Goal: Task Accomplishment & Management: Manage account settings

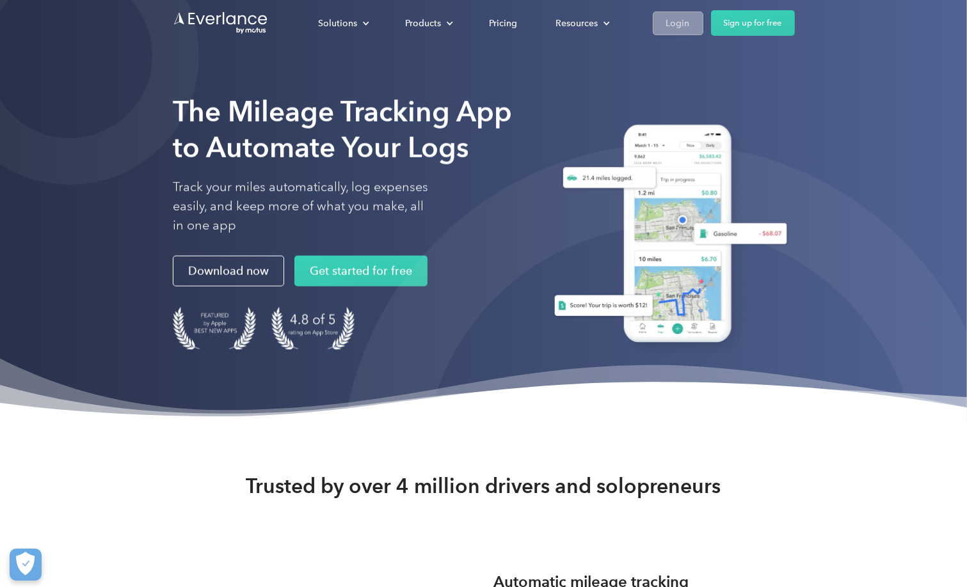
click at [686, 28] on div "Login" at bounding box center [678, 23] width 24 height 16
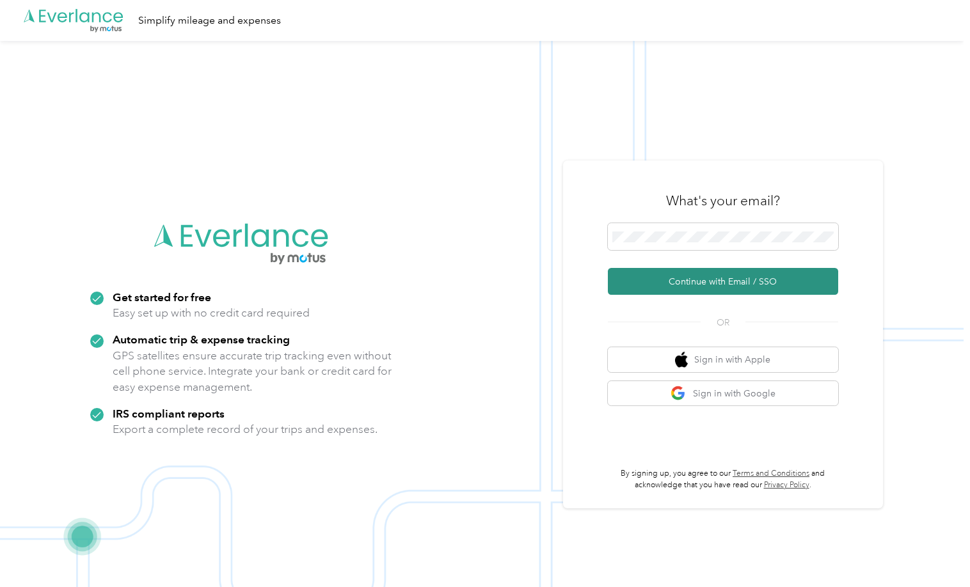
click at [678, 281] on button "Continue with Email / SSO" at bounding box center [723, 281] width 230 height 27
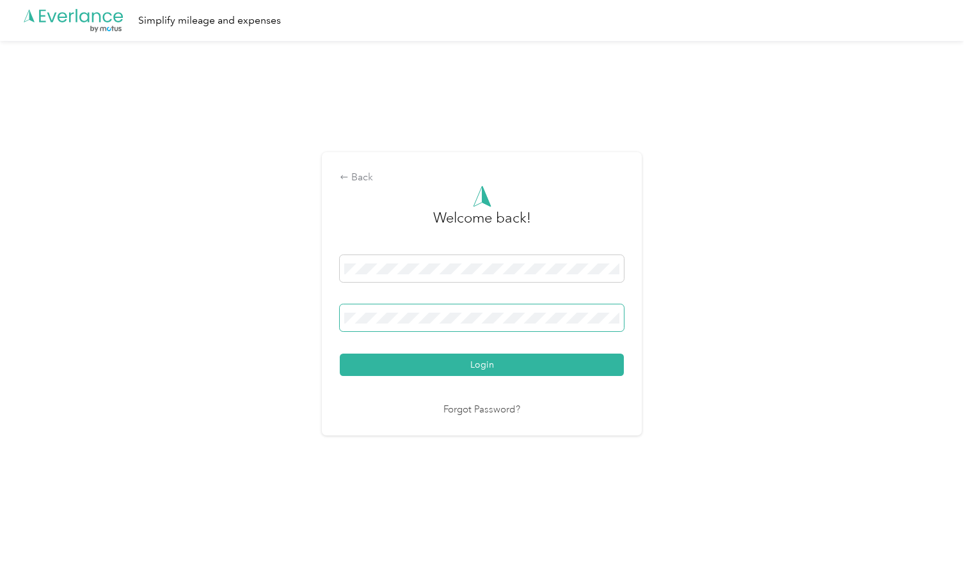
click at [340, 354] on button "Login" at bounding box center [482, 365] width 284 height 22
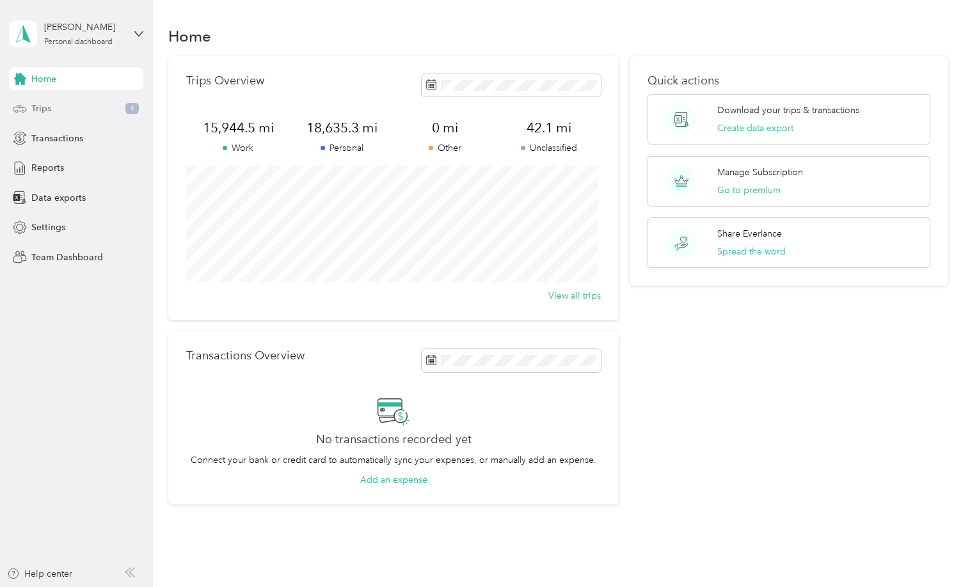
click at [31, 110] on span "Trips" at bounding box center [41, 108] width 20 height 13
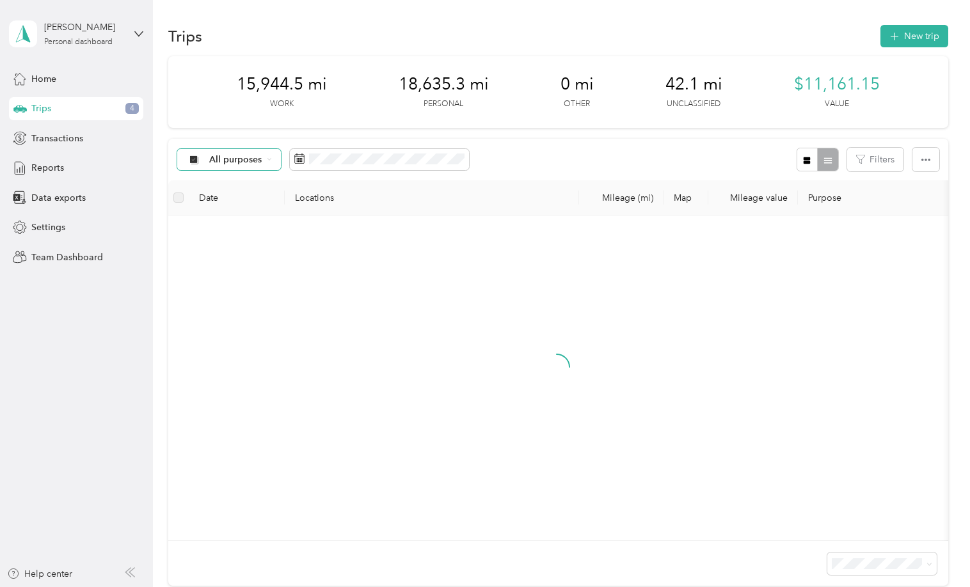
click at [254, 161] on span "All purposes" at bounding box center [235, 159] width 53 height 9
click at [226, 203] on span "Unclassified" at bounding box center [240, 204] width 62 height 13
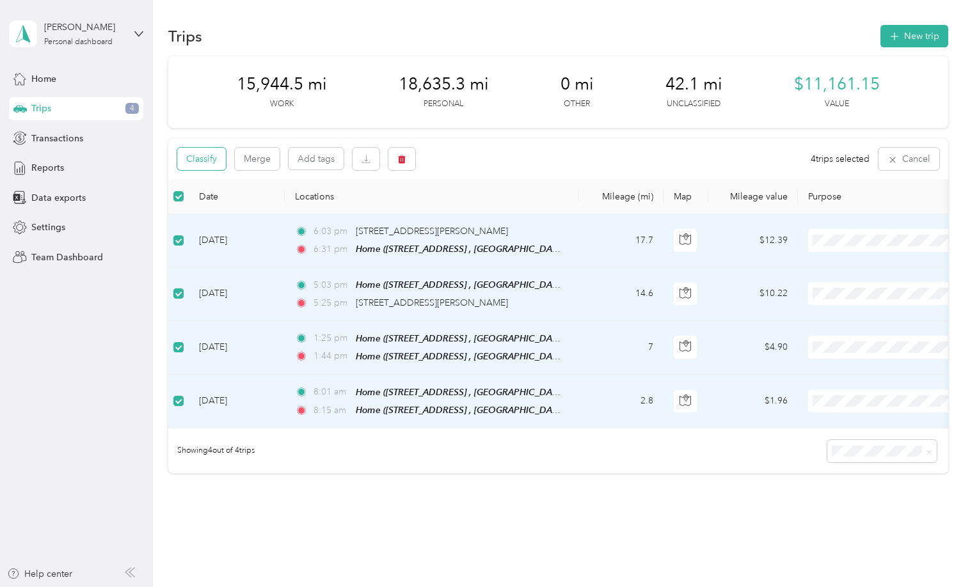
click at [209, 168] on button "Classify" at bounding box center [201, 159] width 49 height 22
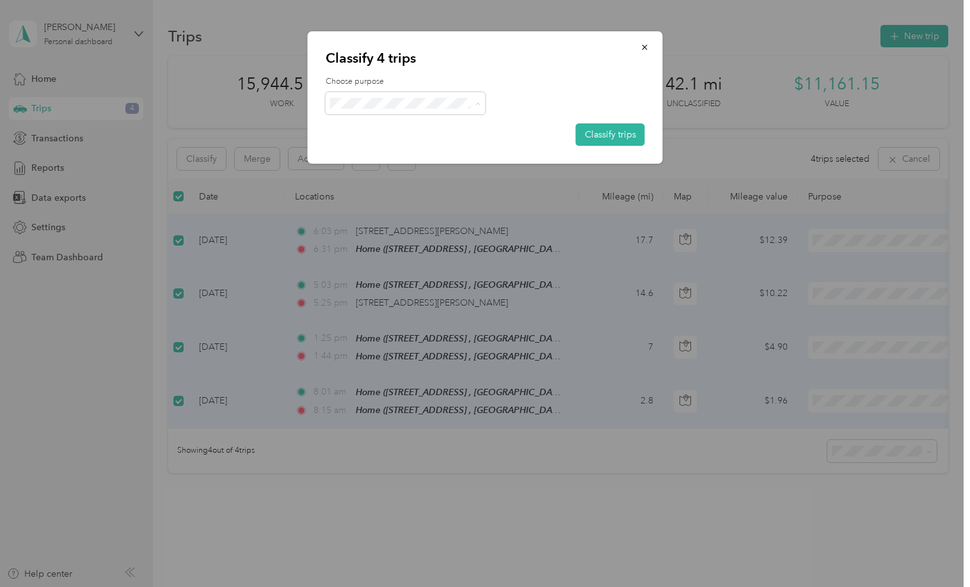
click at [379, 151] on span "Personal" at bounding box center [416, 149] width 119 height 13
click at [622, 133] on button "Classify trips" at bounding box center [610, 134] width 69 height 22
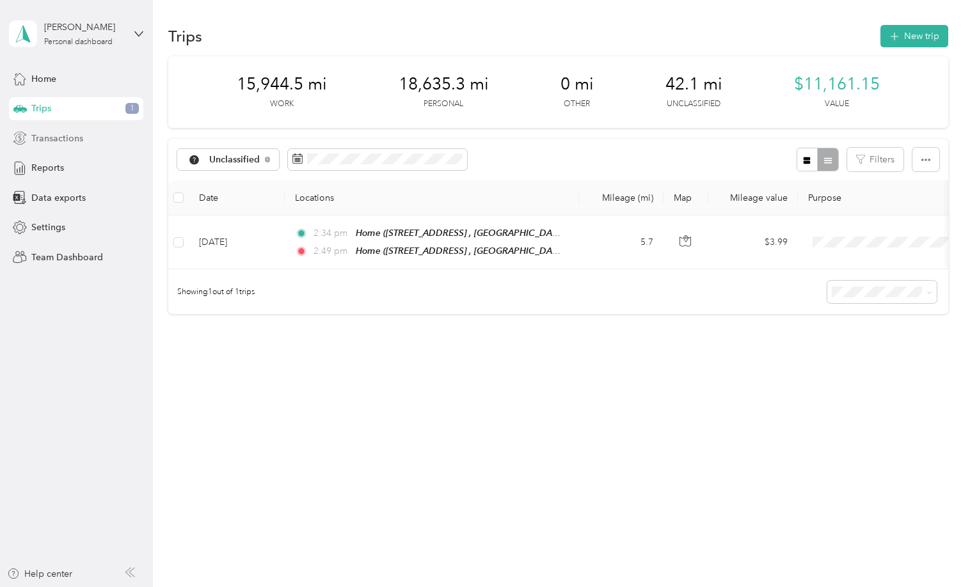
click at [49, 143] on span "Transactions" at bounding box center [57, 138] width 52 height 13
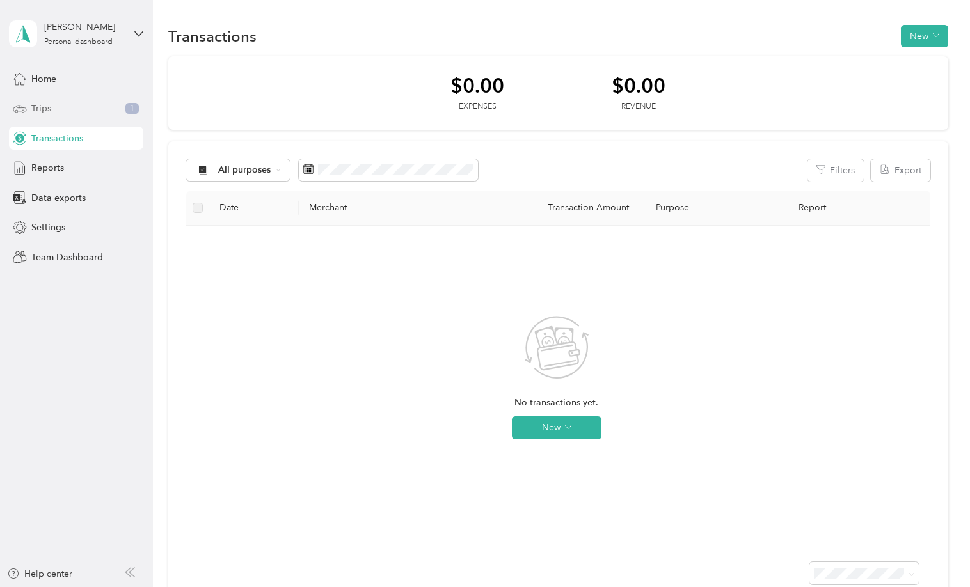
click at [60, 111] on div "Trips 1" at bounding box center [76, 108] width 134 height 23
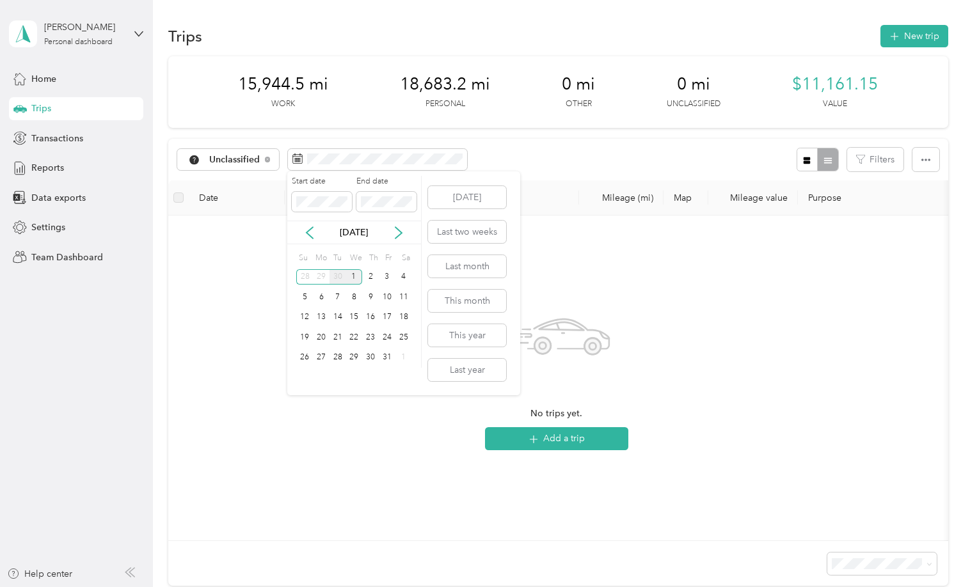
click at [341, 277] on div "30" at bounding box center [337, 277] width 17 height 16
click at [326, 209] on span at bounding box center [322, 202] width 60 height 20
click at [322, 274] on div "1" at bounding box center [321, 277] width 17 height 16
click at [322, 275] on div "1" at bounding box center [321, 277] width 17 height 16
click at [317, 277] on div "1" at bounding box center [321, 277] width 17 height 16
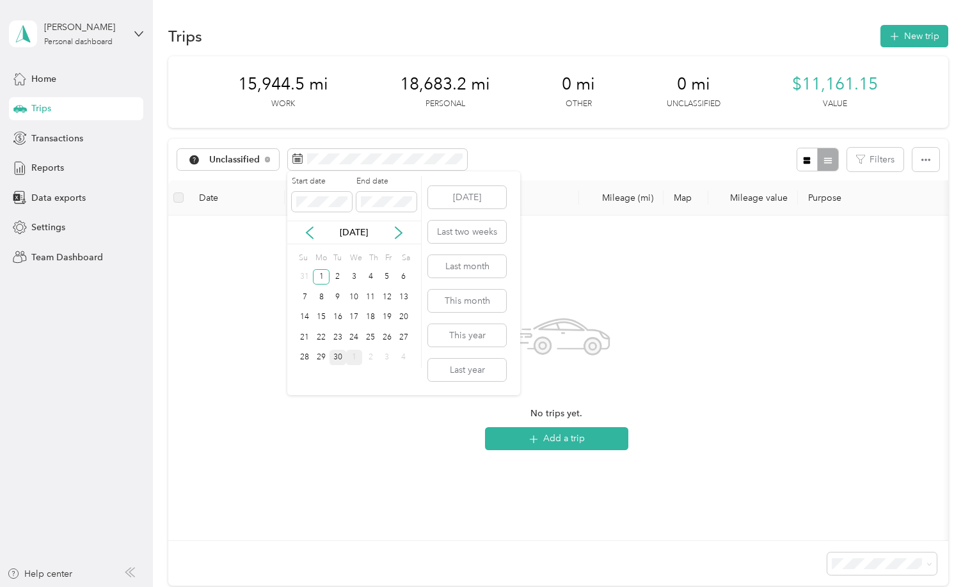
click at [331, 354] on div "30" at bounding box center [337, 358] width 17 height 16
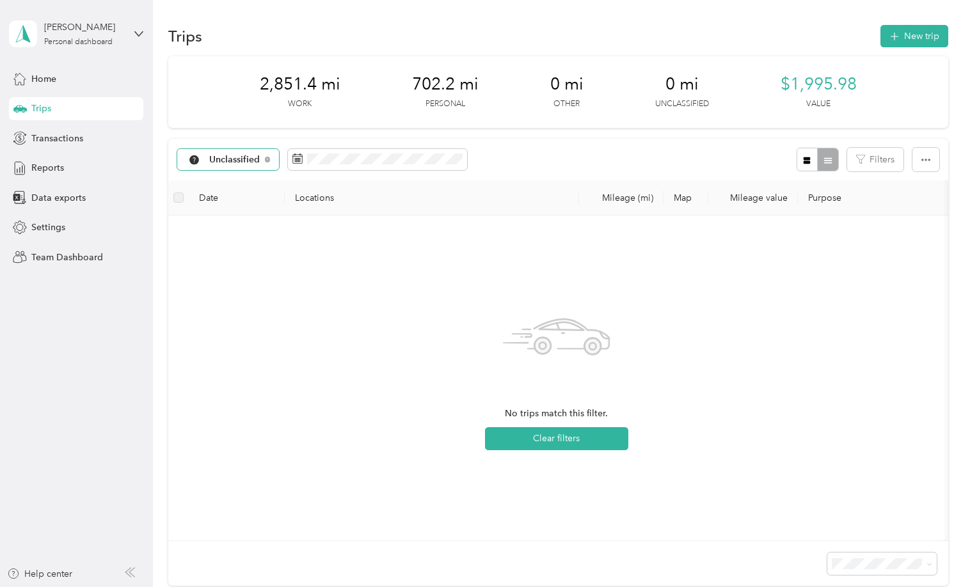
click at [245, 162] on span "Unclassified" at bounding box center [234, 159] width 51 height 9
click at [219, 225] on span "Work" at bounding box center [242, 224] width 67 height 13
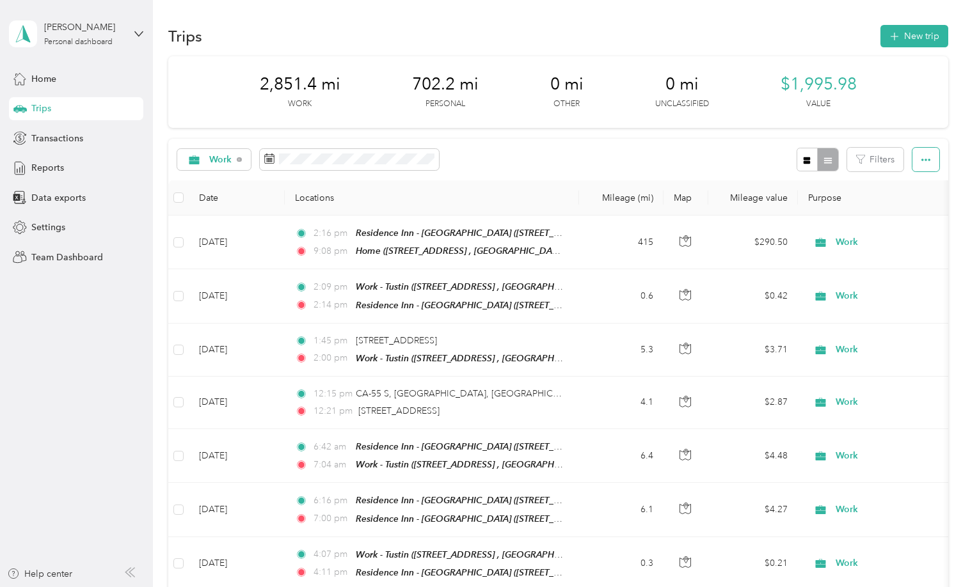
click at [921, 155] on icon "button" at bounding box center [925, 159] width 9 height 9
click at [905, 204] on span "Export" at bounding box center [904, 206] width 27 height 11
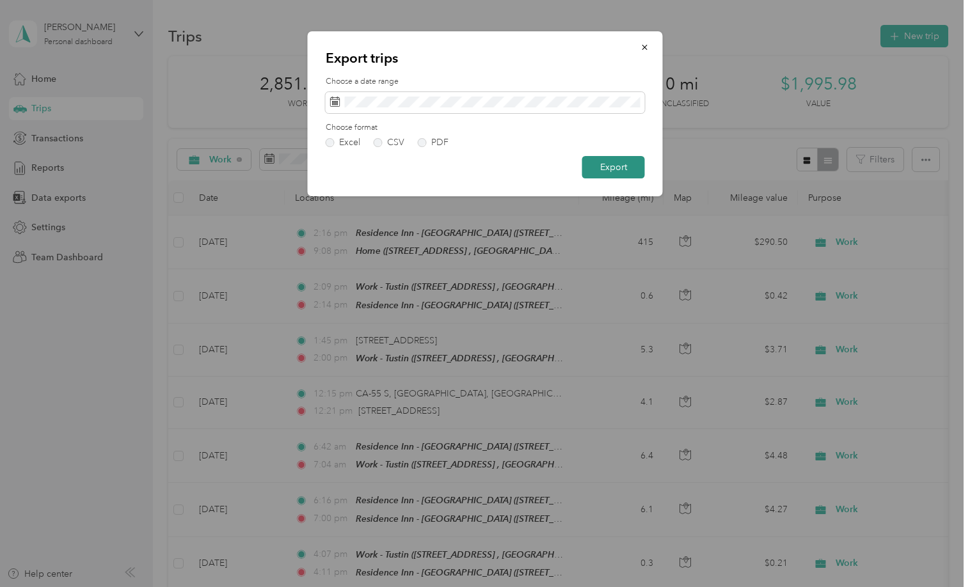
click at [612, 165] on button "Export" at bounding box center [613, 167] width 63 height 22
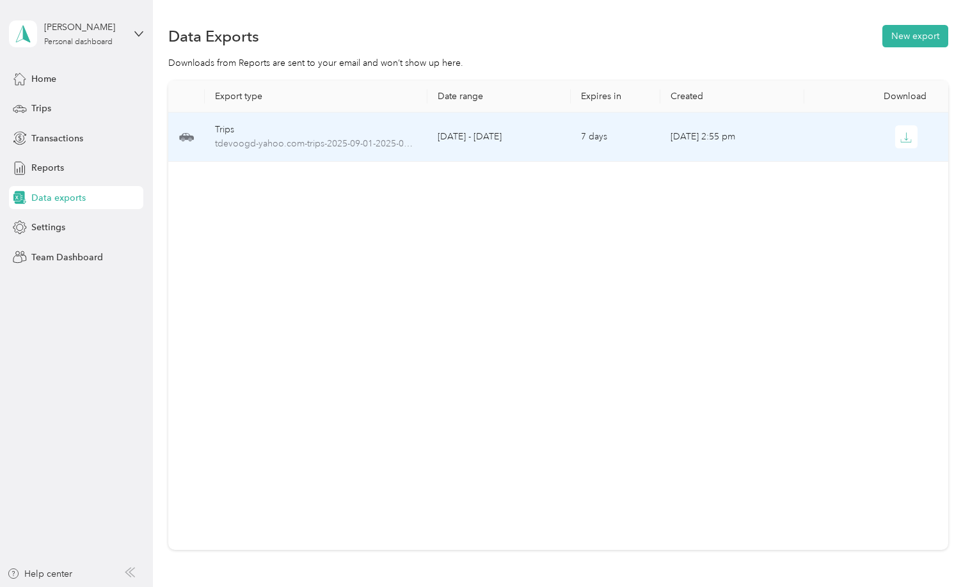
click at [914, 136] on div at bounding box center [875, 136] width 123 height 23
click at [903, 135] on icon "button" at bounding box center [906, 138] width 12 height 12
